Goal: Transaction & Acquisition: Book appointment/travel/reservation

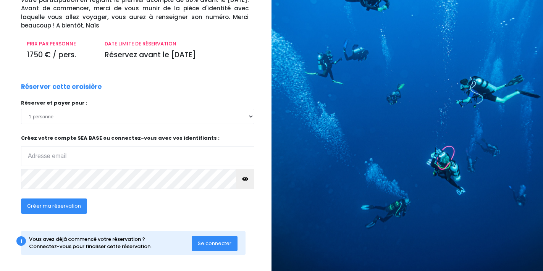
scroll to position [80, 0]
type input "[EMAIL_ADDRESS][DOMAIN_NAME]"
click at [211, 241] on span "Se connecter" at bounding box center [215, 243] width 34 height 7
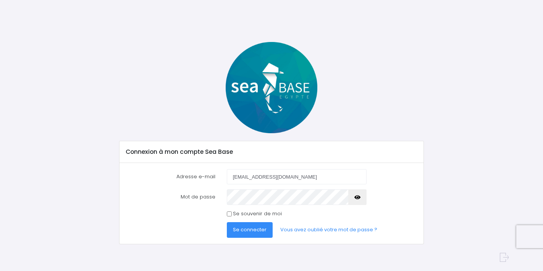
type input "[EMAIL_ADDRESS][DOMAIN_NAME]"
click at [358, 197] on icon "button" at bounding box center [357, 197] width 6 height 0
click at [265, 229] on span "Se connecter" at bounding box center [250, 229] width 34 height 7
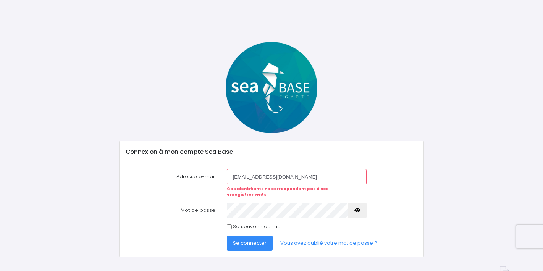
click at [358, 210] on icon "button" at bounding box center [357, 210] width 6 height 0
click at [252, 241] on button "Se connecter" at bounding box center [250, 243] width 46 height 15
click at [359, 210] on icon "button" at bounding box center [357, 210] width 6 height 0
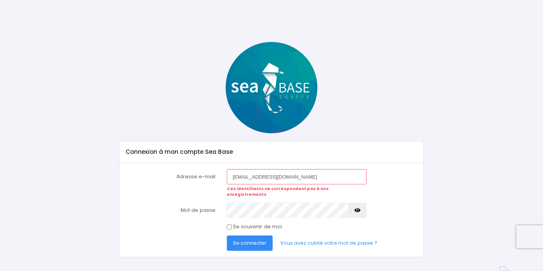
click at [252, 240] on button "Se connecter" at bounding box center [250, 243] width 46 height 15
click at [315, 237] on link "Vous avez oublié votre mot de passe ?" at bounding box center [328, 243] width 109 height 15
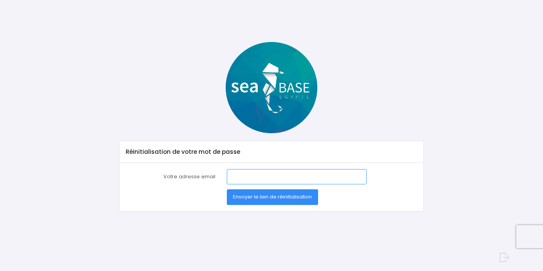
click at [250, 173] on input "Votre adresse email" at bounding box center [297, 176] width 140 height 15
type input "h"
type input "ghuertas@hotmail.fr"
click at [269, 195] on span "Envoyer le lien de réinitialisation" at bounding box center [272, 196] width 79 height 7
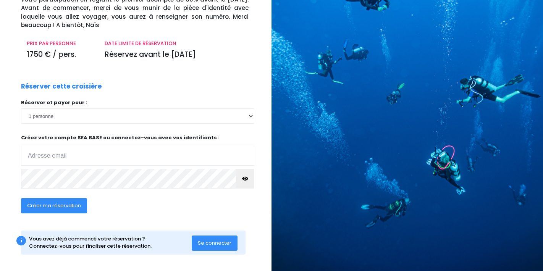
scroll to position [80, 0]
type input "ghuertas@hotmail.fr"
click at [246, 179] on icon "button" at bounding box center [245, 179] width 6 height 0
click at [69, 204] on span "Créer ma réservation" at bounding box center [54, 205] width 54 height 7
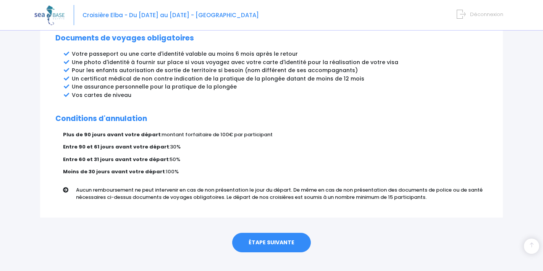
scroll to position [423, 0]
click at [264, 233] on link "ÉTAPE SUIVANTE" at bounding box center [271, 243] width 79 height 20
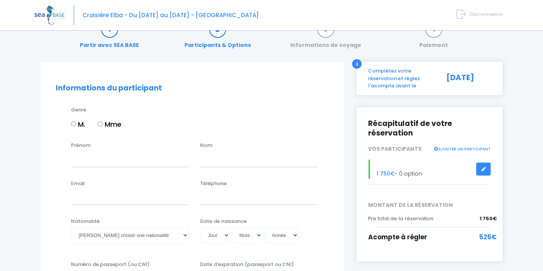
scroll to position [34, 0]
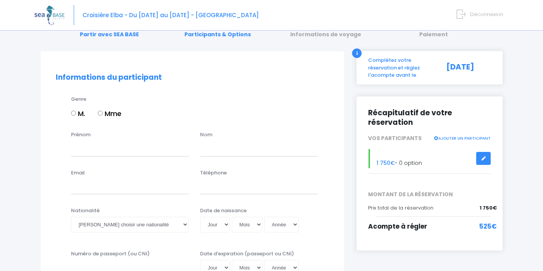
click at [101, 111] on input "Mme" at bounding box center [100, 113] width 5 height 5
radio input "true"
type input "Ghislaine"
type input "HUERTAS"
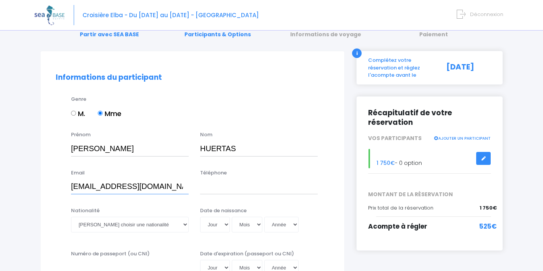
type input "ghuertas@hotmail.fr"
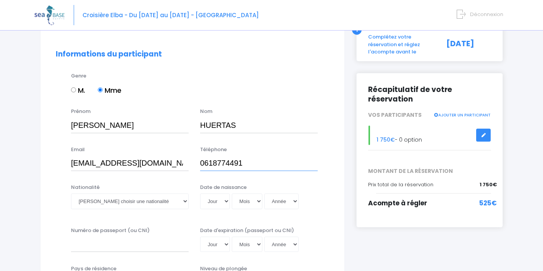
scroll to position [64, 0]
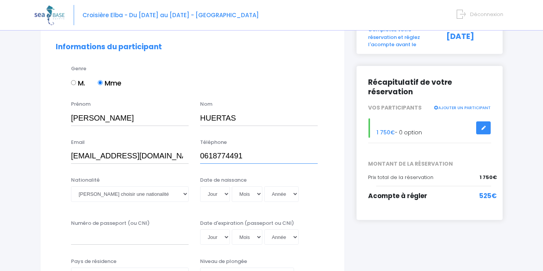
type input "0618774491"
select select "Française"
select select "11"
select select "08"
select select "1969"
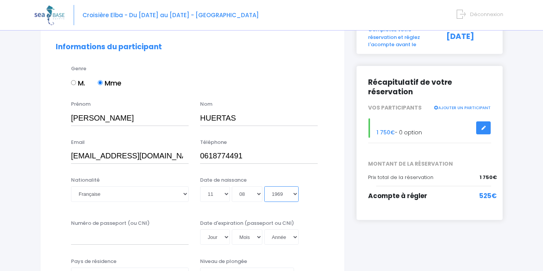
type input "1969-08-11"
click at [140, 237] on input "Numéro de passeport (ou CNI)" at bounding box center [130, 236] width 118 height 15
type input "en cours"
select select "01"
select select "02"
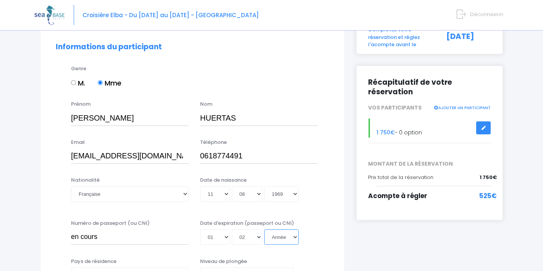
select select "2027"
type input "2027-02-01"
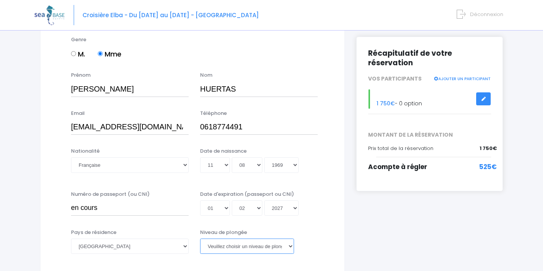
select select "N2"
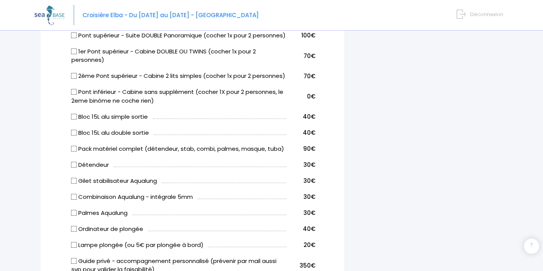
scroll to position [413, 0]
click at [74, 167] on input "Détendeur" at bounding box center [74, 164] width 6 height 6
checkbox input "true"
click at [73, 183] on input "Gilet stabilisateur Aqualung" at bounding box center [74, 180] width 6 height 6
checkbox input "true"
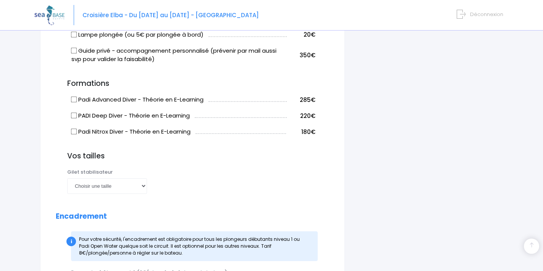
scroll to position [632, 0]
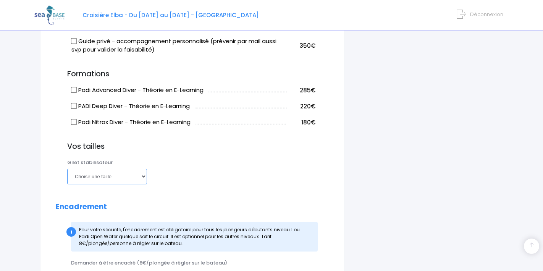
select select "S"
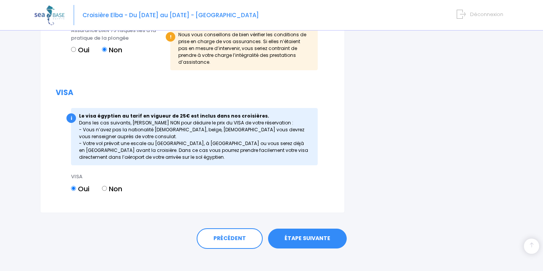
scroll to position [965, 0]
click at [306, 247] on link "ÉTAPE SUIVANTE" at bounding box center [307, 239] width 79 height 20
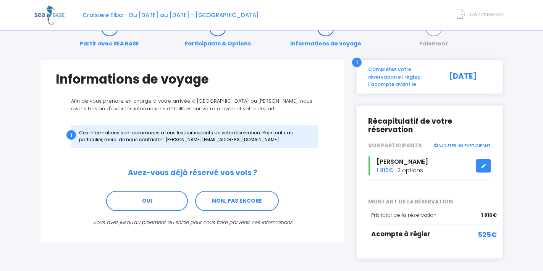
scroll to position [25, 0]
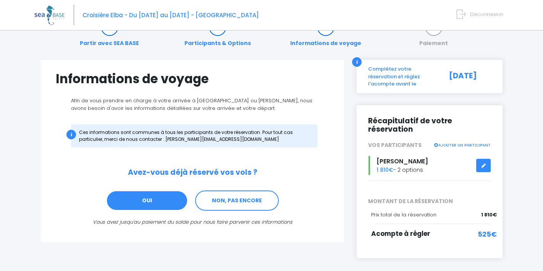
click at [163, 202] on link "OUI" at bounding box center [147, 200] width 82 height 21
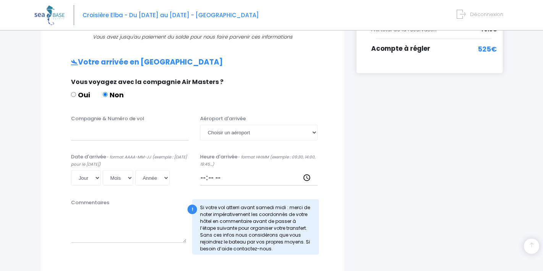
scroll to position [229, 0]
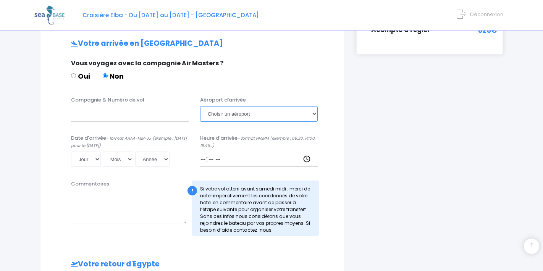
select select "Hurghada"
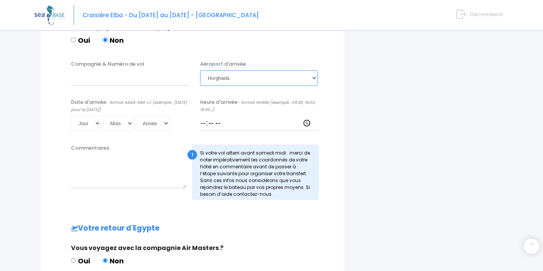
scroll to position [251, 0]
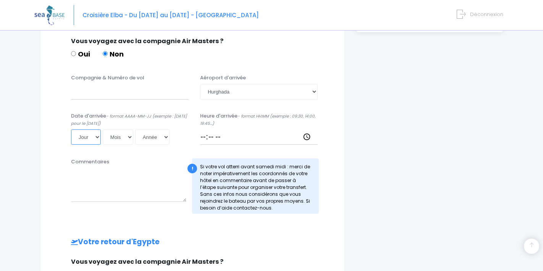
select select "16"
select select "05"
select select "2026"
type input "2026-05-16"
click at [208, 137] on input "Heure d'arrivée - format HH:MM (exemple : 09:30, 14:00, 19:45...)" at bounding box center [259, 136] width 118 height 15
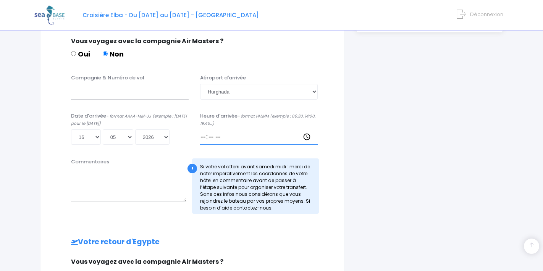
click at [223, 135] on input "Heure d'arrivée - format HH:MM (exemple : 09:30, 14:00, 19:45...)" at bounding box center [259, 136] width 118 height 15
type input "18:00"
click at [95, 89] on input "Compagnie & Numéro de vol" at bounding box center [130, 91] width 118 height 15
paste input "EJU4657"
click at [108, 91] on input "EASY JET EJU4657" at bounding box center [130, 91] width 118 height 15
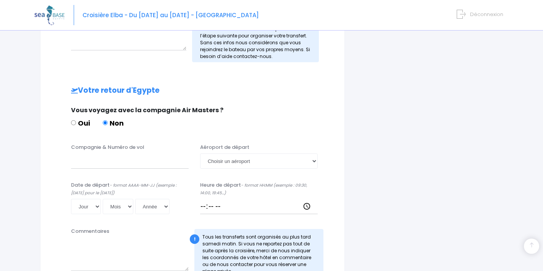
scroll to position [418, 0]
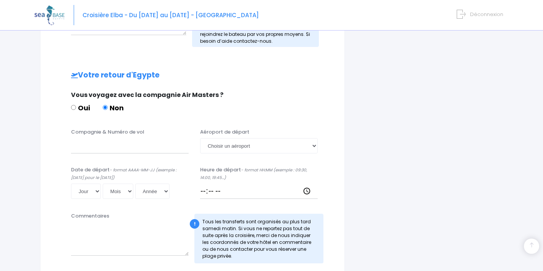
type input "EASY JET - EJU4657"
select select "Hurghada"
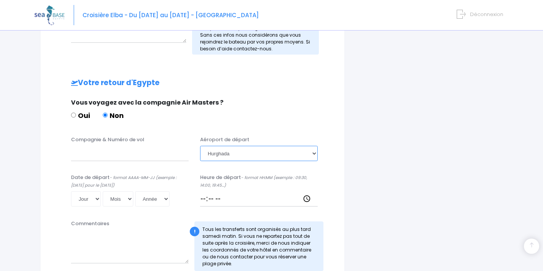
scroll to position [412, 0]
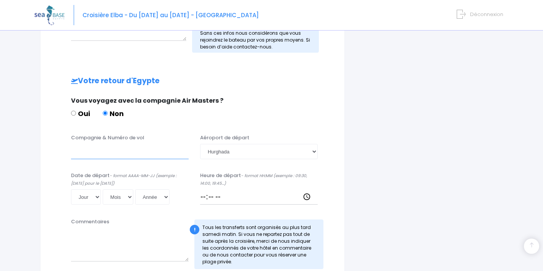
click at [84, 152] on input "Compagnie & Numéro de vol" at bounding box center [130, 151] width 118 height 15
type input "e"
paste input "EJU4657"
type input "Easy jet - EJU4657"
select select "23"
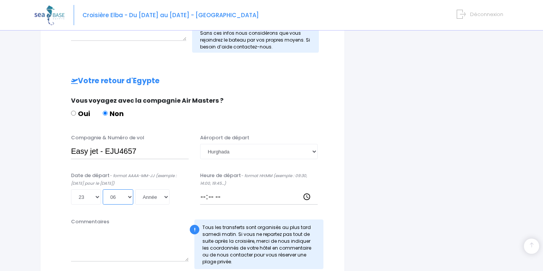
select select "05"
select select "2026"
type input "2026-05-23"
click at [223, 197] on input "Heure de départ - format HH:MM (exemple : 09:30, 14:00, 19:45...)" at bounding box center [259, 196] width 118 height 15
click at [224, 196] on input "Heure de départ - format HH:MM (exemple : 09:30, 14:00, 19:45...)" at bounding box center [259, 196] width 118 height 15
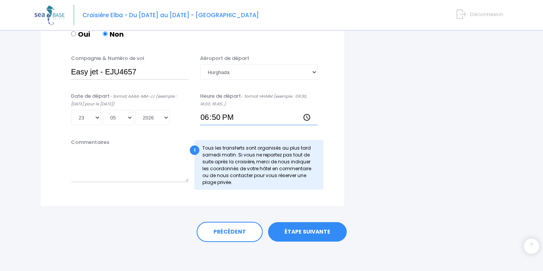
scroll to position [491, 0]
type input "18:50"
click at [310, 228] on link "ÉTAPE SUIVANTE" at bounding box center [307, 233] width 79 height 20
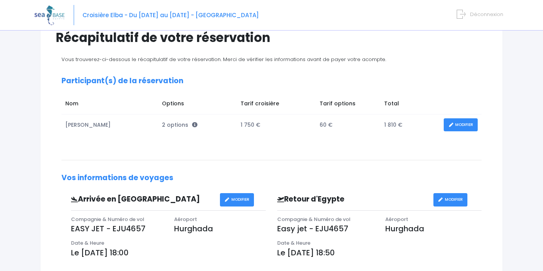
scroll to position [66, 0]
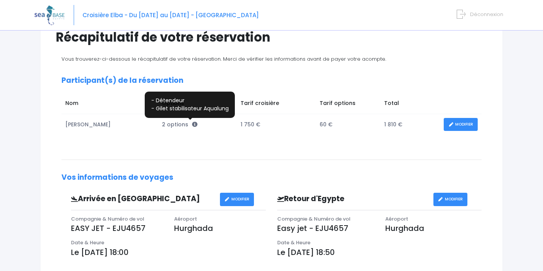
click at [192, 124] on icon at bounding box center [194, 124] width 5 height 5
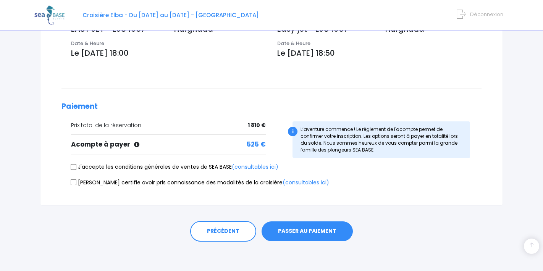
scroll to position [265, 0]
click at [73, 165] on input "J'accepte les conditions générales de ventes de SEA BASE (consultables ici)" at bounding box center [74, 167] width 6 height 6
checkbox input "true"
click at [73, 180] on input "Je certifie avoir pris connaissance des modalités de la croisière (consultables…" at bounding box center [74, 183] width 6 height 6
checkbox input "true"
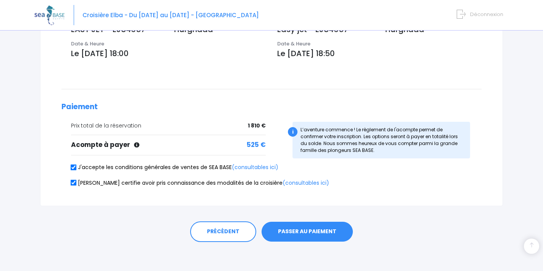
click at [298, 226] on button "PASSER AU PAIEMENT" at bounding box center [306, 232] width 91 height 20
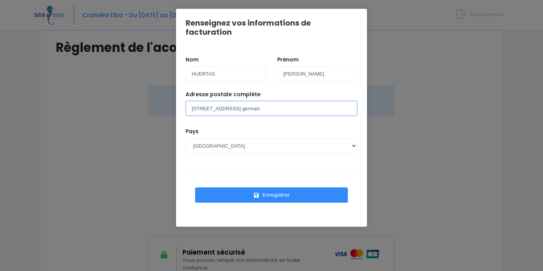
scroll to position [58, 0]
type input "[STREET_ADDRESS][PERSON_NAME]"
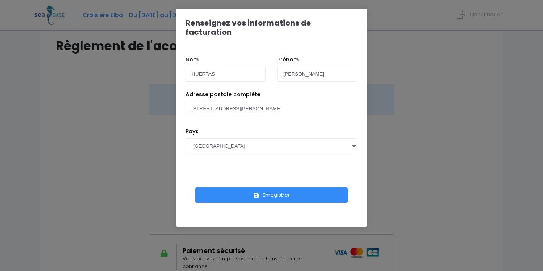
click at [280, 187] on button "Enregistrer" at bounding box center [271, 194] width 153 height 15
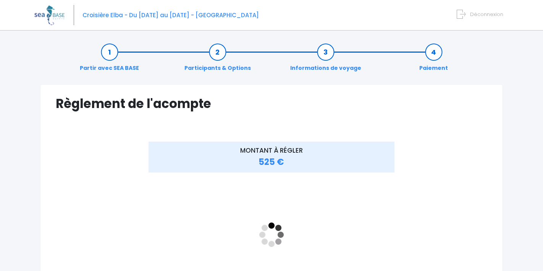
scroll to position [15, 0]
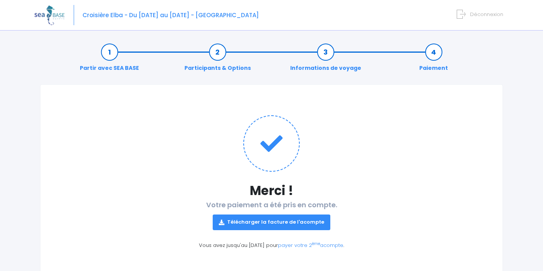
click at [256, 220] on link "Télécharger la facture de l'acompte" at bounding box center [272, 222] width 118 height 15
